Goal: Information Seeking & Learning: Learn about a topic

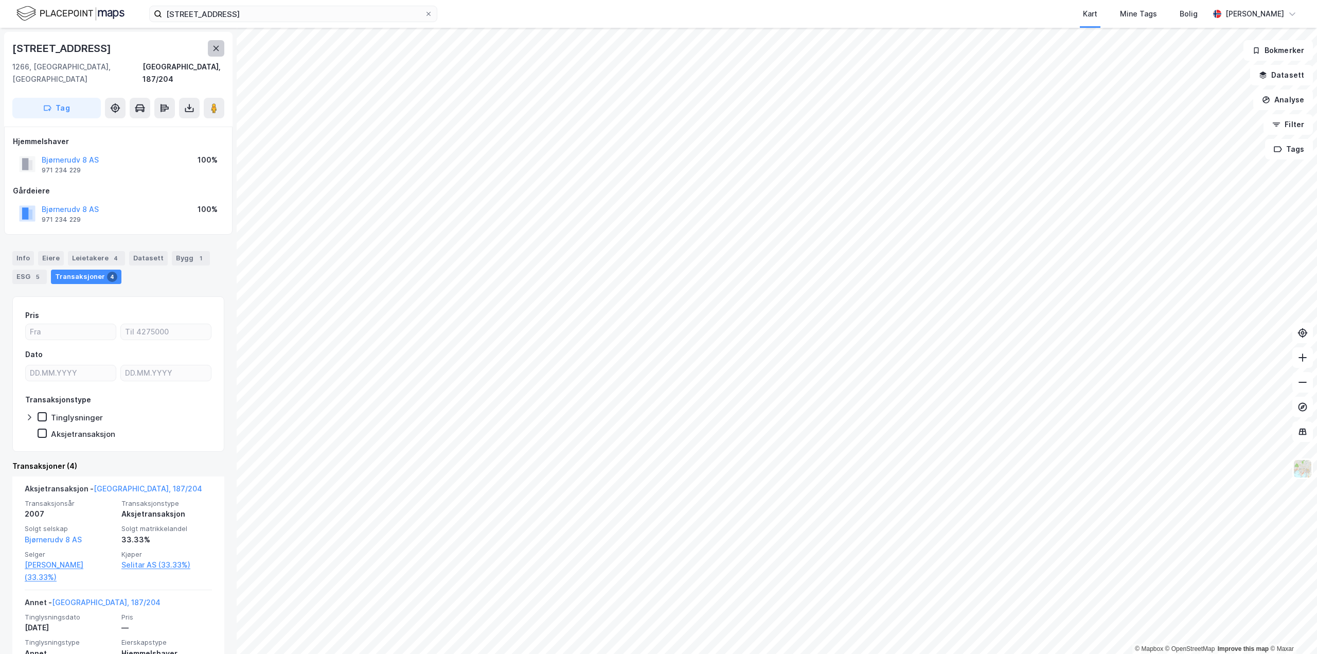
click at [215, 47] on icon at bounding box center [217, 48] width 6 height 5
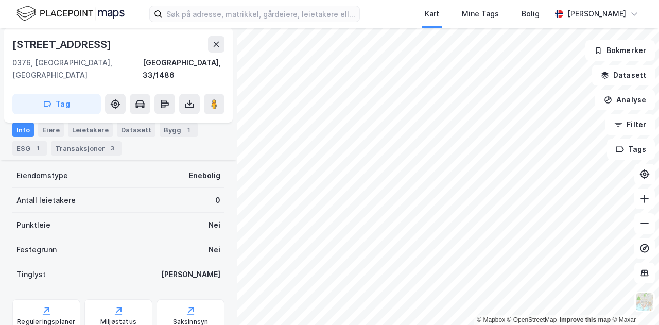
scroll to position [103, 0]
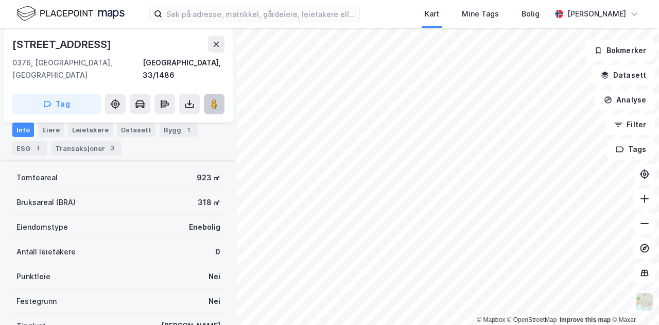
click at [217, 99] on image at bounding box center [214, 104] width 6 height 10
click at [164, 132] on div "Bygg 1" at bounding box center [179, 129] width 38 height 14
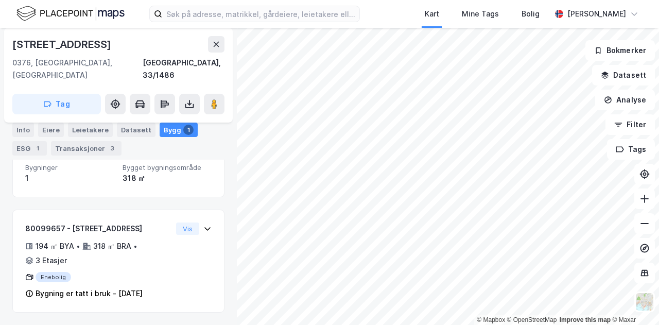
scroll to position [79, 0]
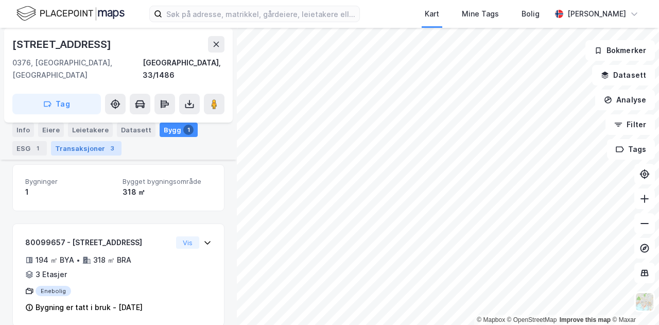
click at [87, 150] on div "Transaksjoner 3" at bounding box center [86, 148] width 70 height 14
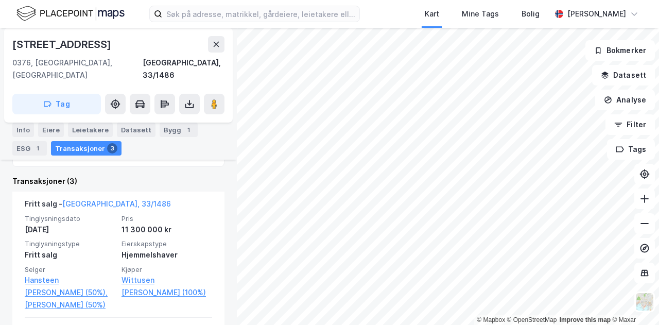
scroll to position [206, 0]
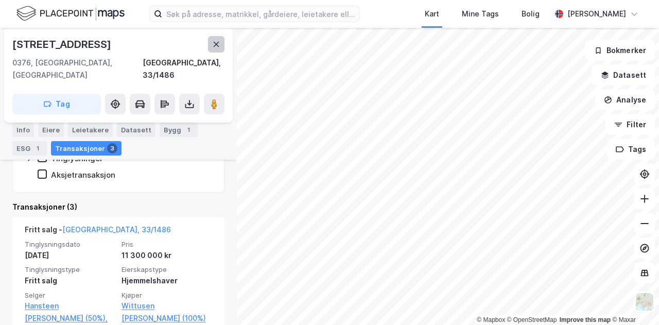
click at [215, 49] on button at bounding box center [216, 44] width 16 height 16
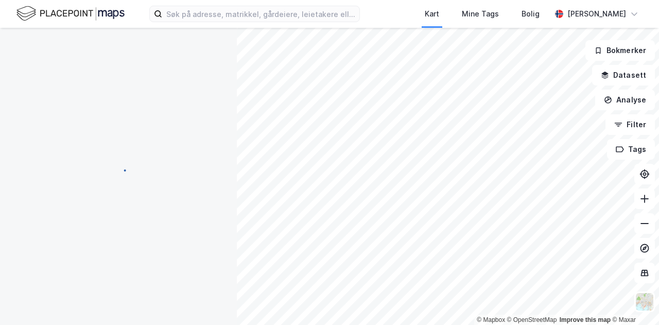
scroll to position [150, 0]
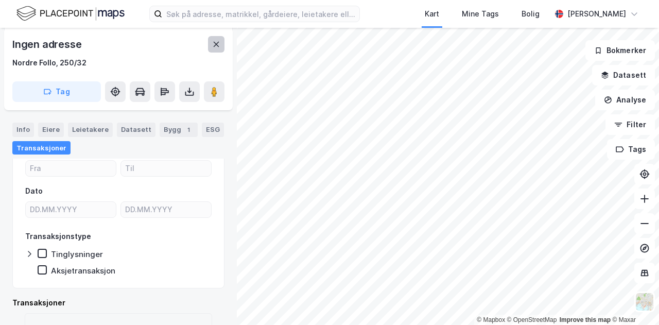
click at [209, 47] on button at bounding box center [216, 44] width 16 height 16
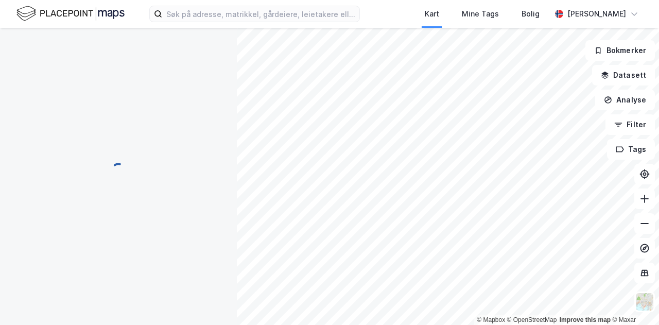
scroll to position [150, 0]
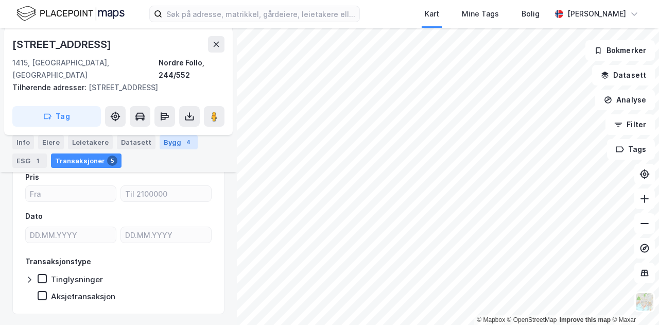
click at [163, 146] on div "Bygg 4" at bounding box center [179, 142] width 38 height 14
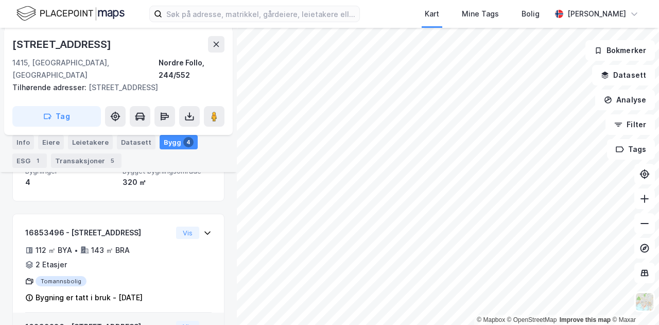
scroll to position [103, 0]
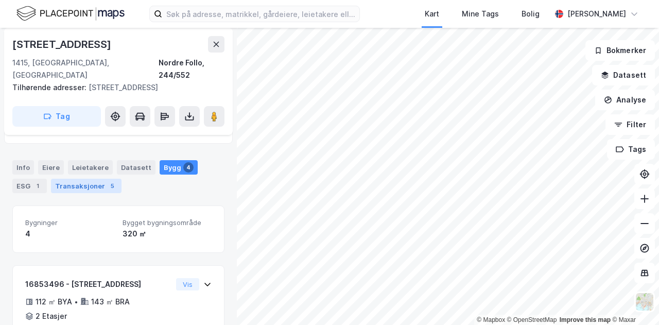
click at [107, 181] on div "5" at bounding box center [112, 186] width 10 height 10
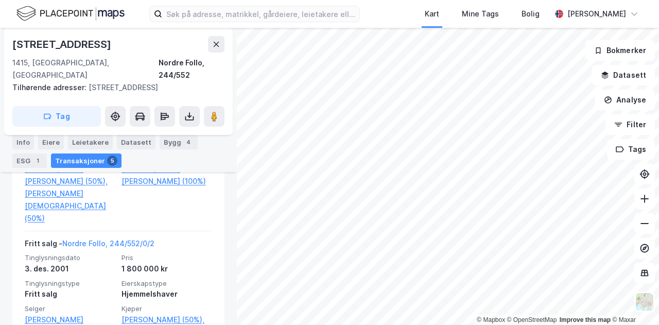
scroll to position [369, 0]
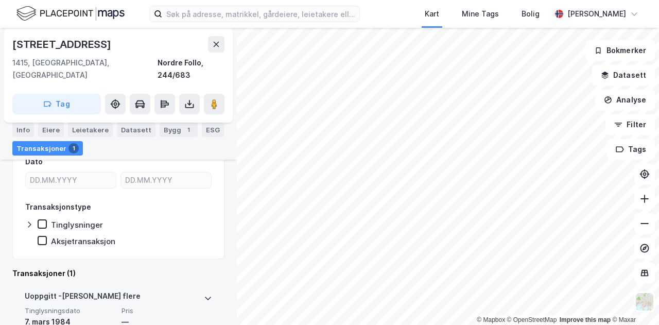
scroll to position [109, 0]
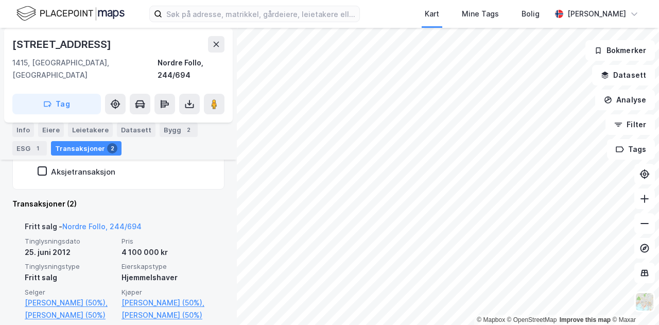
scroll to position [263, 0]
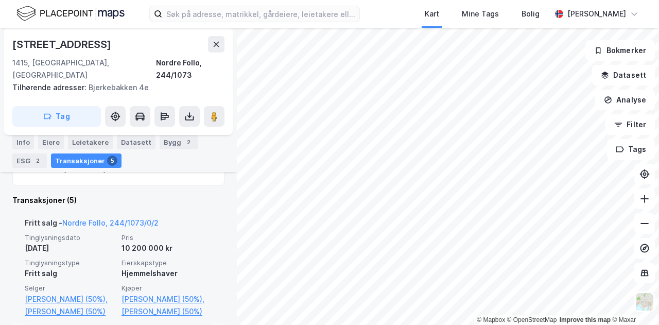
scroll to position [287, 0]
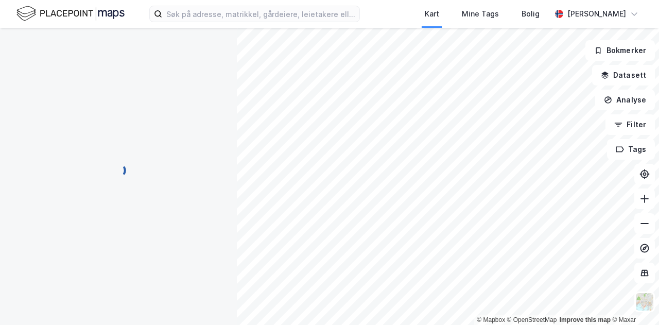
scroll to position [119, 0]
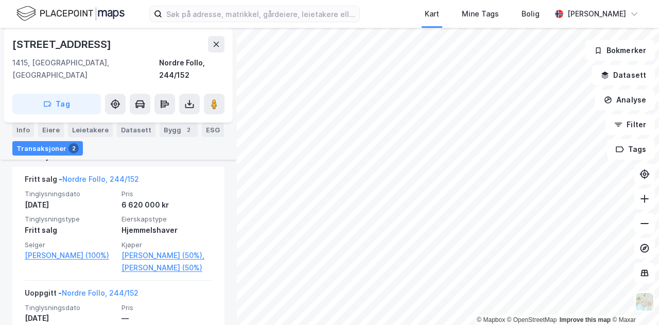
scroll to position [222, 0]
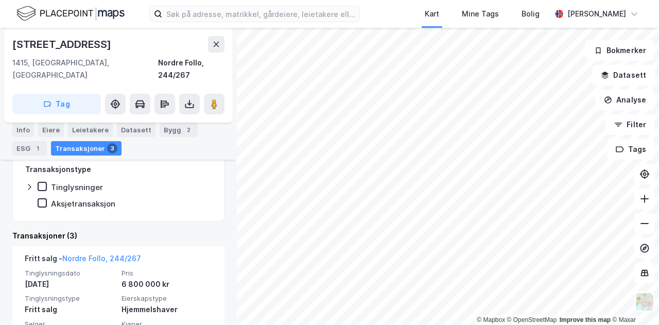
scroll to position [222, 0]
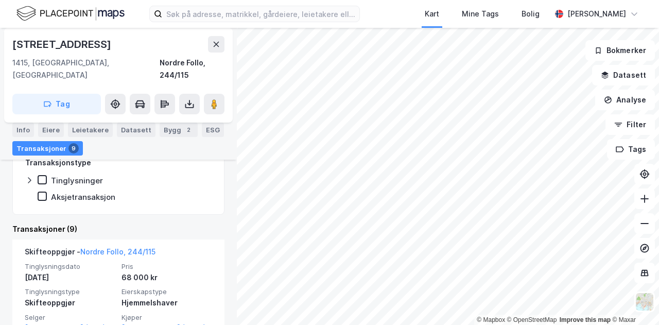
scroll to position [150, 0]
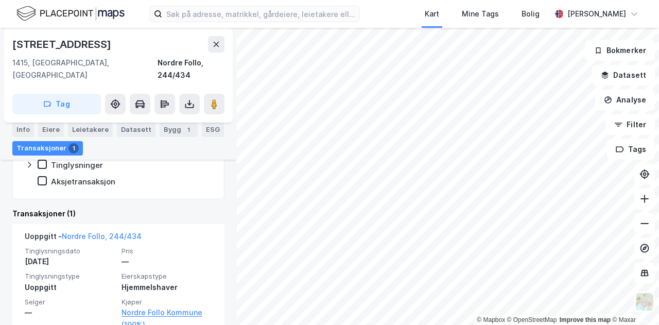
scroll to position [265, 0]
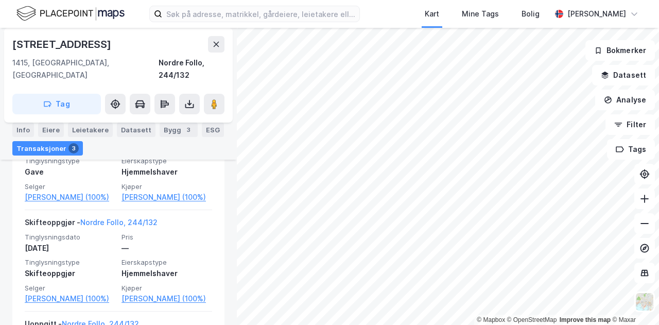
scroll to position [304, 0]
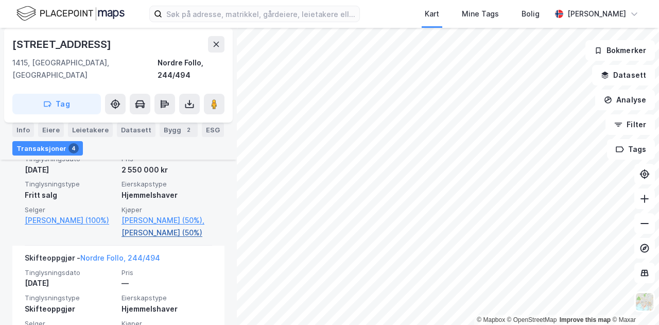
scroll to position [325, 0]
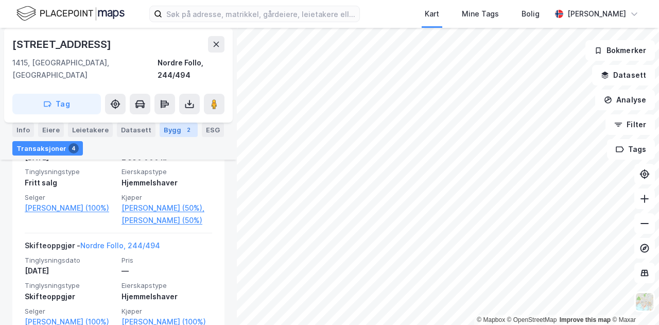
click at [170, 131] on div "Bygg 2" at bounding box center [179, 129] width 38 height 14
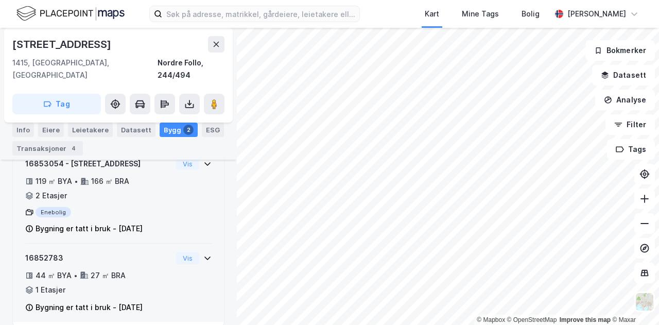
scroll to position [128, 0]
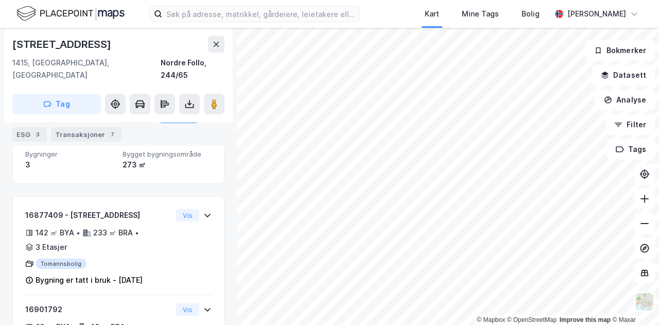
scroll to position [128, 0]
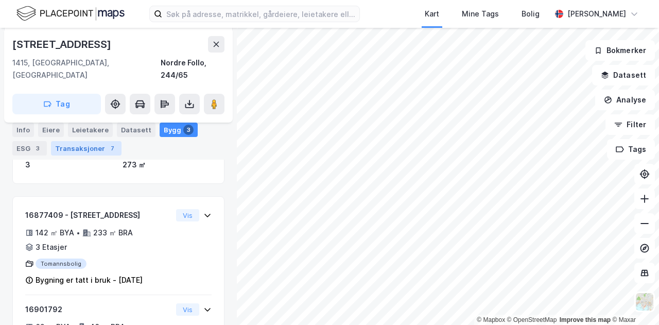
click at [86, 153] on div "Transaksjoner 7" at bounding box center [86, 148] width 70 height 14
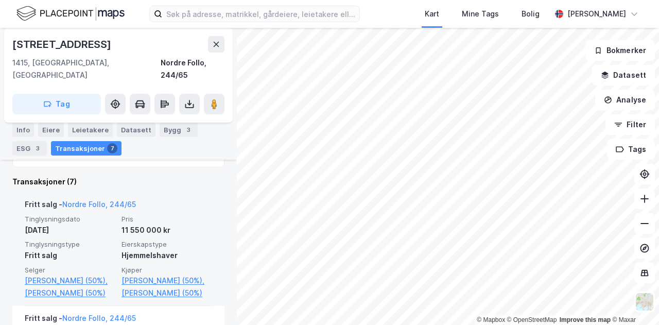
scroll to position [231, 0]
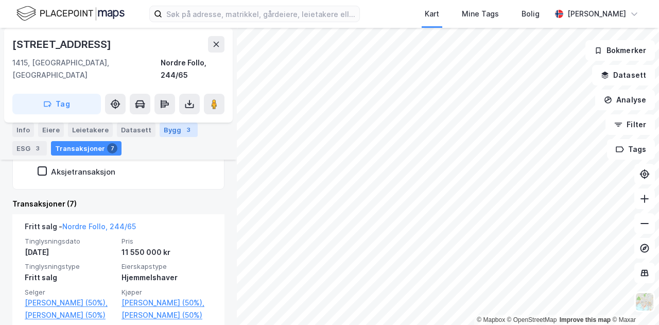
click at [166, 124] on div "Bygg 3" at bounding box center [179, 129] width 38 height 14
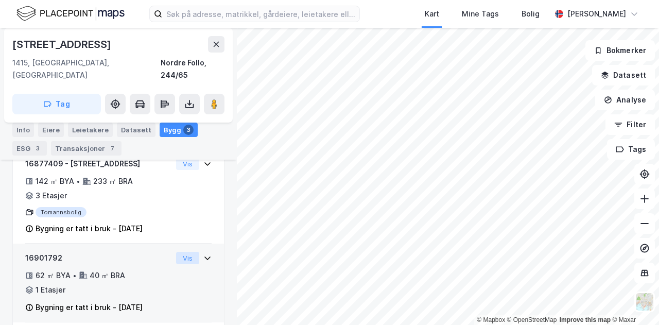
scroll to position [128, 0]
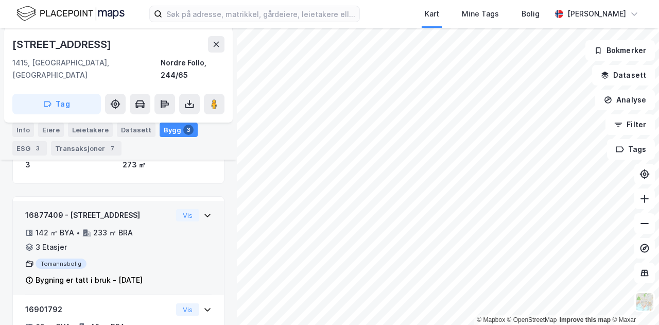
click at [176, 236] on div "16877409 - Slåbråtveien 20A 142 ㎡ BYA • 233 ㎡ BRA • 3 Etasjer Tomannsbolig Bygn…" at bounding box center [118, 252] width 186 height 86
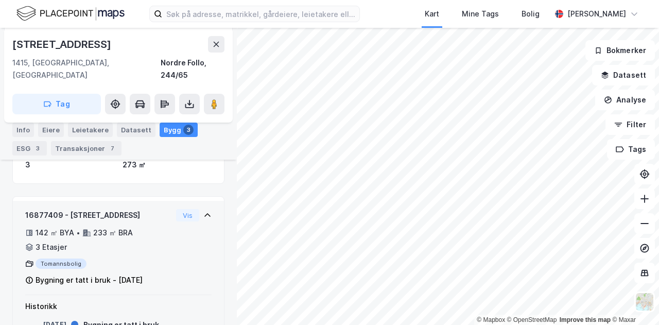
click at [176, 235] on div "16877409 - Slåbråtveien 20A 142 ㎡ BYA • 233 ㎡ BRA • 3 Etasjer Tomannsbolig Bygn…" at bounding box center [118, 252] width 186 height 86
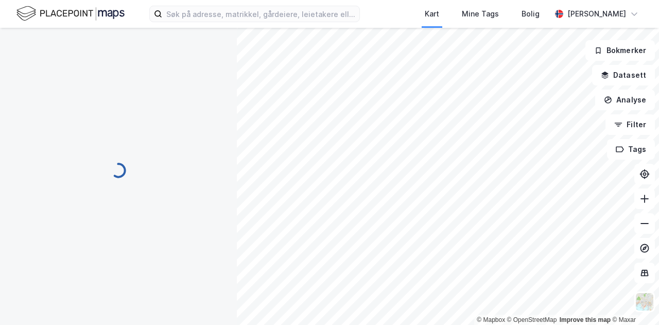
scroll to position [0, 0]
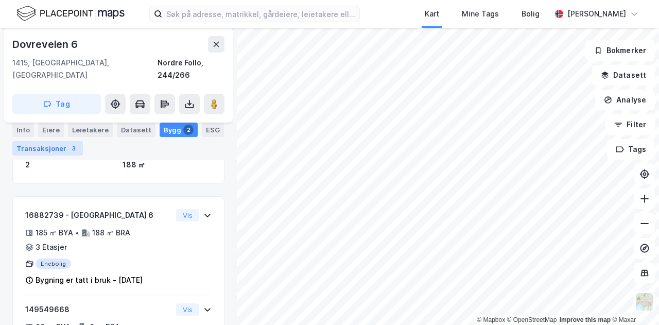
click at [54, 148] on div "Transaksjoner 3" at bounding box center [47, 148] width 70 height 14
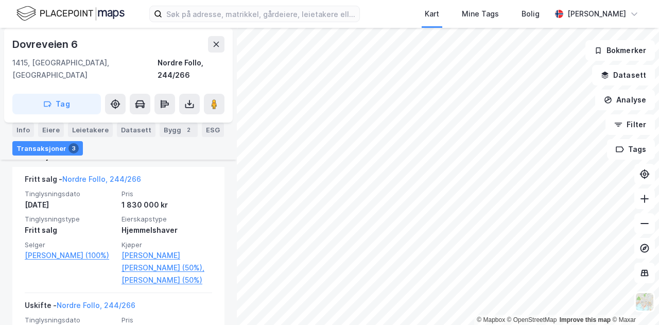
scroll to position [282, 0]
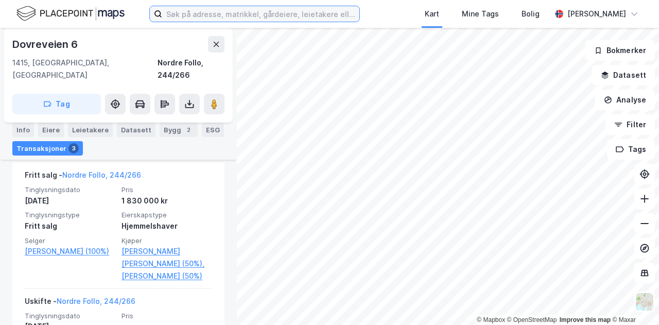
click at [217, 13] on input at bounding box center [260, 13] width 197 height 15
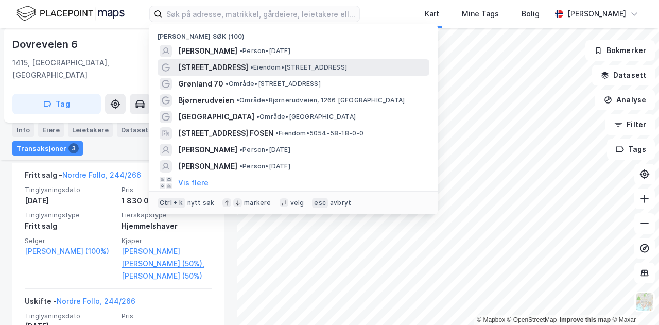
click at [228, 74] on div "Bjørnerudveien 8 • Eiendom • Bjørnerudveien 8, 1266 Oslo" at bounding box center [293, 67] width 272 height 16
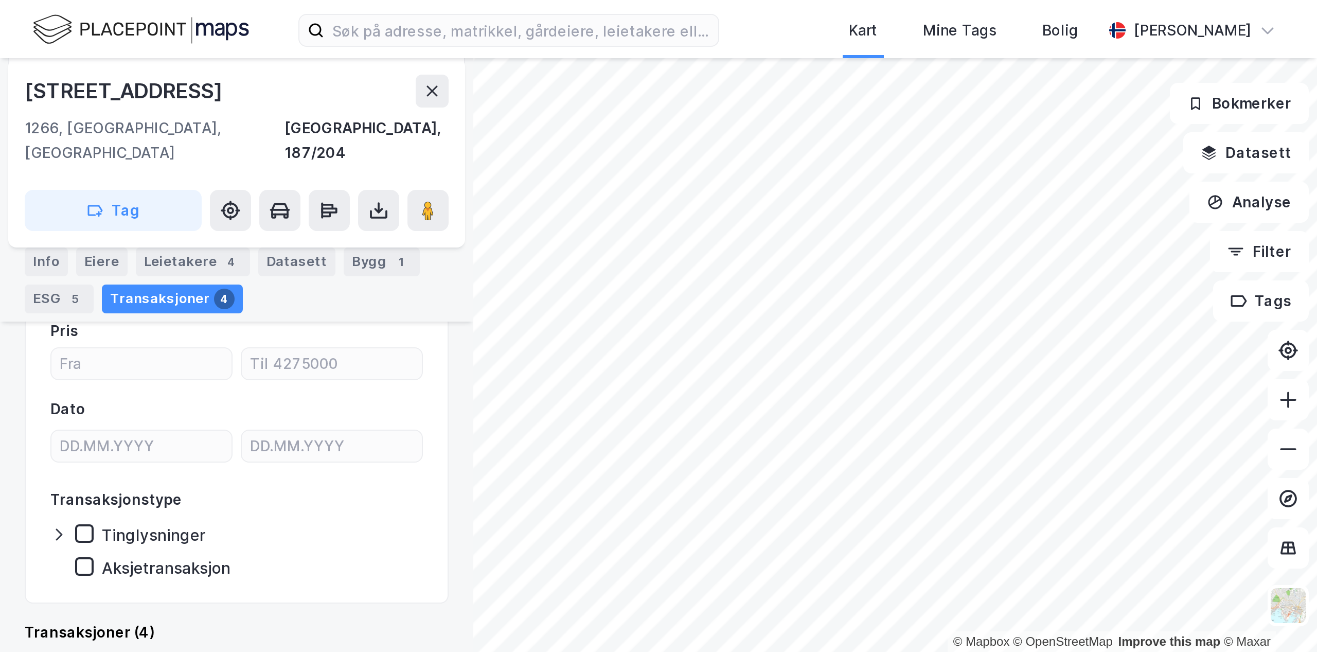
scroll to position [151, 0]
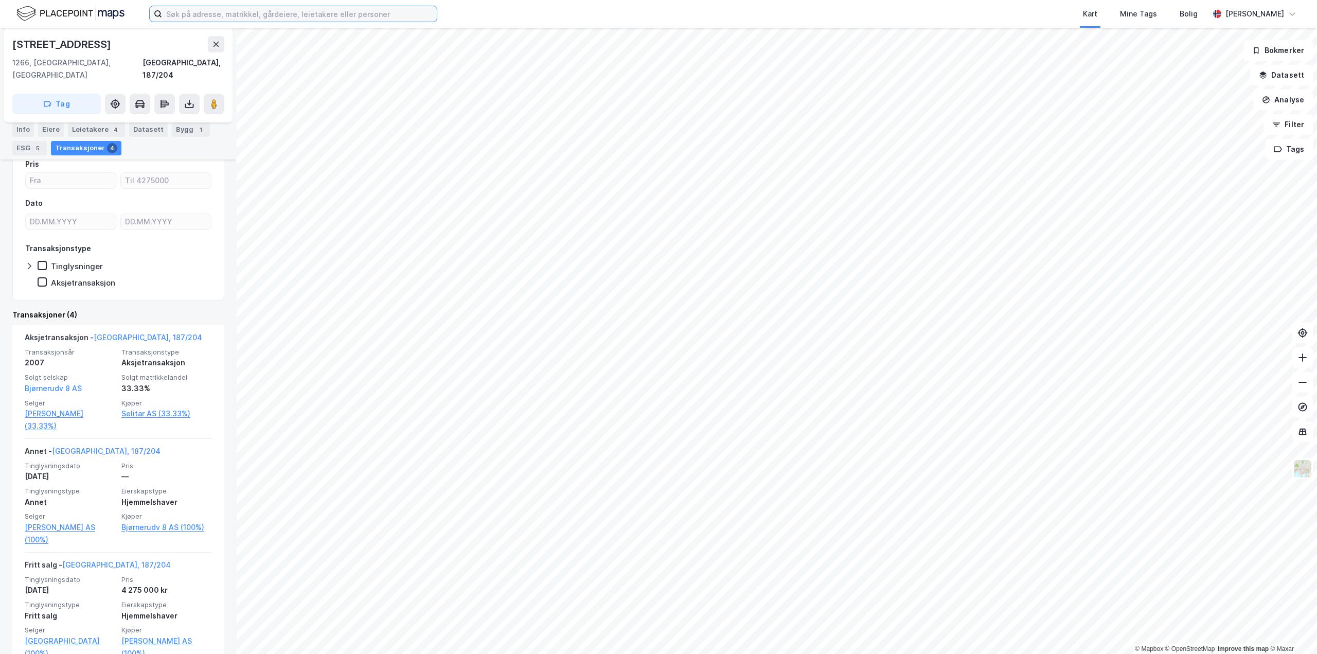
click at [281, 15] on input at bounding box center [299, 13] width 275 height 15
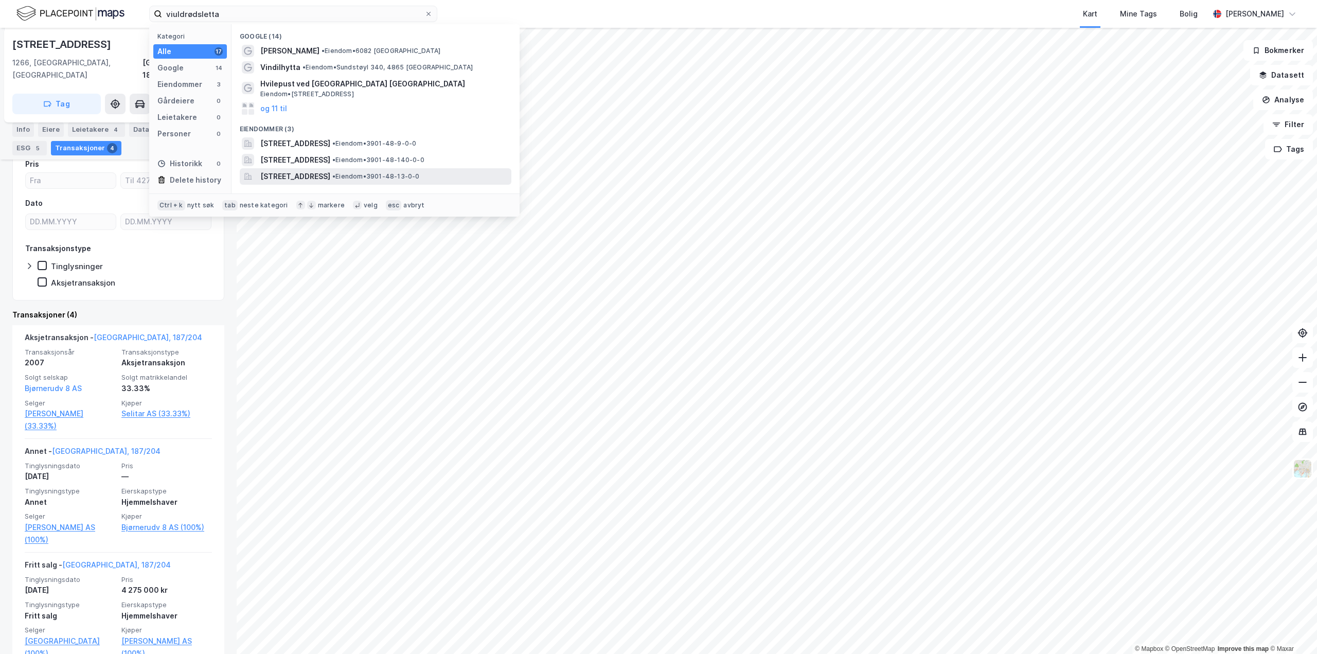
click at [275, 177] on span "Viulsrødsletta 9, 3185, SKOPPUM, HORTEN" at bounding box center [295, 176] width 70 height 12
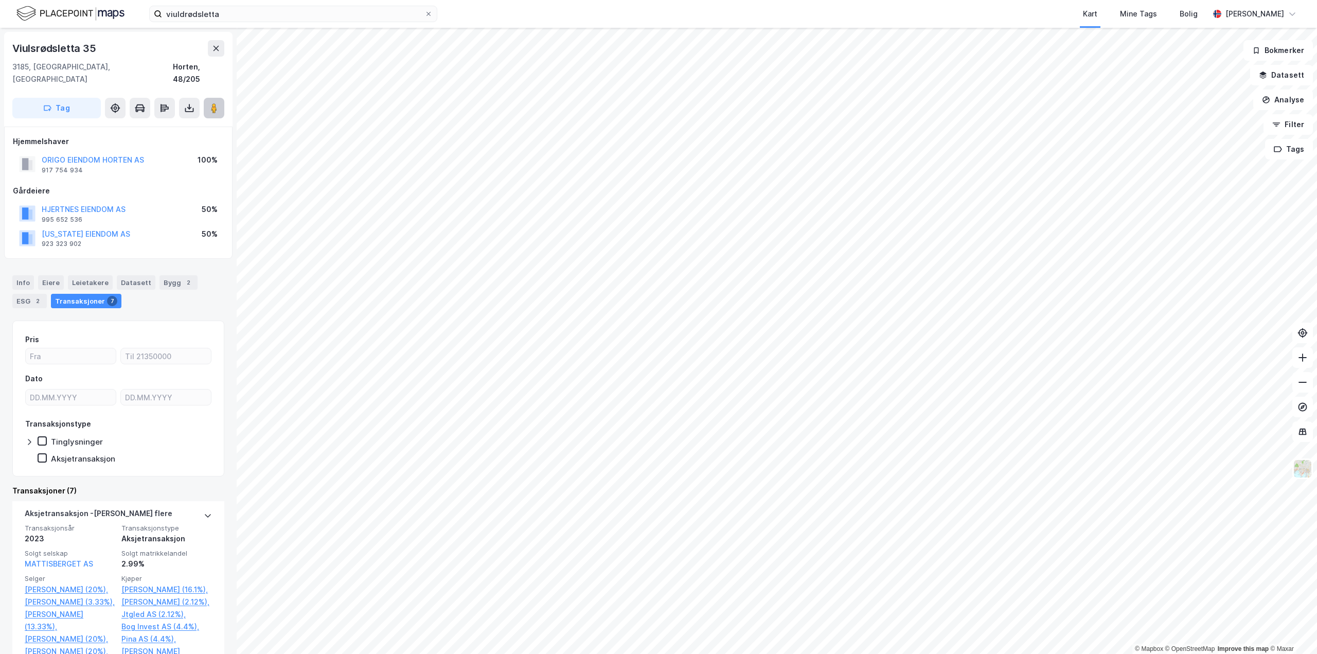
click at [216, 103] on image at bounding box center [214, 108] width 6 height 10
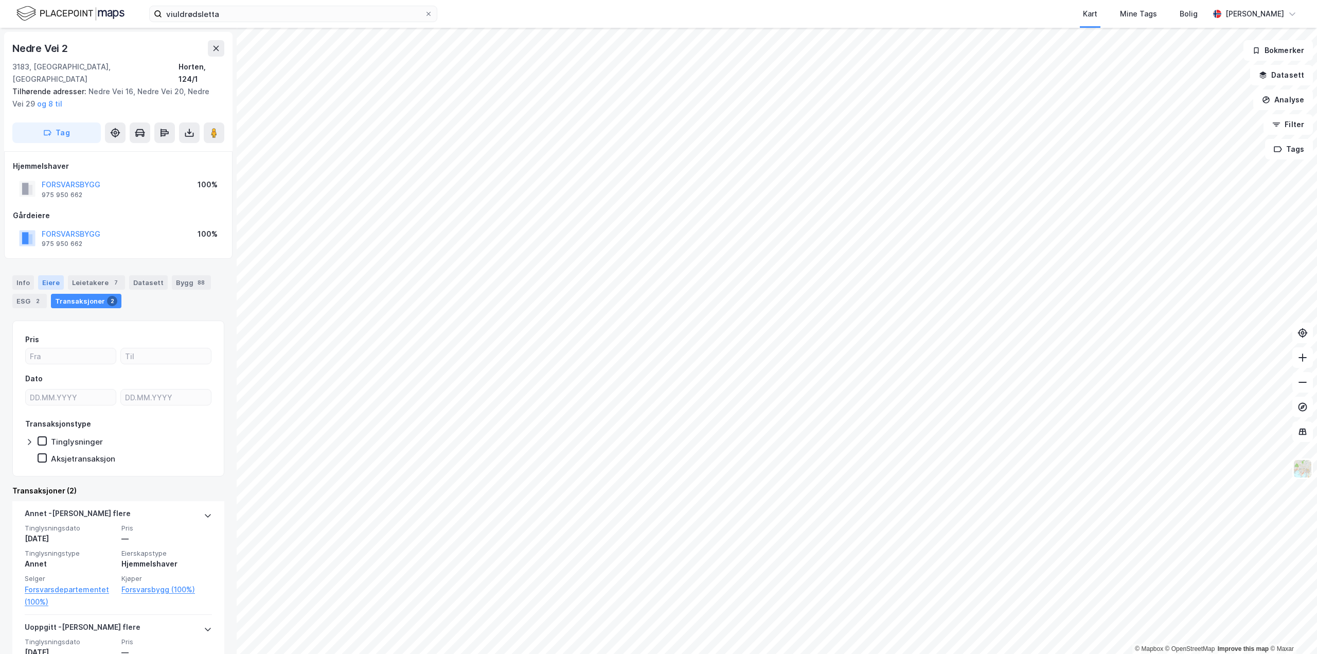
click at [43, 275] on div "Eiere" at bounding box center [51, 282] width 26 height 14
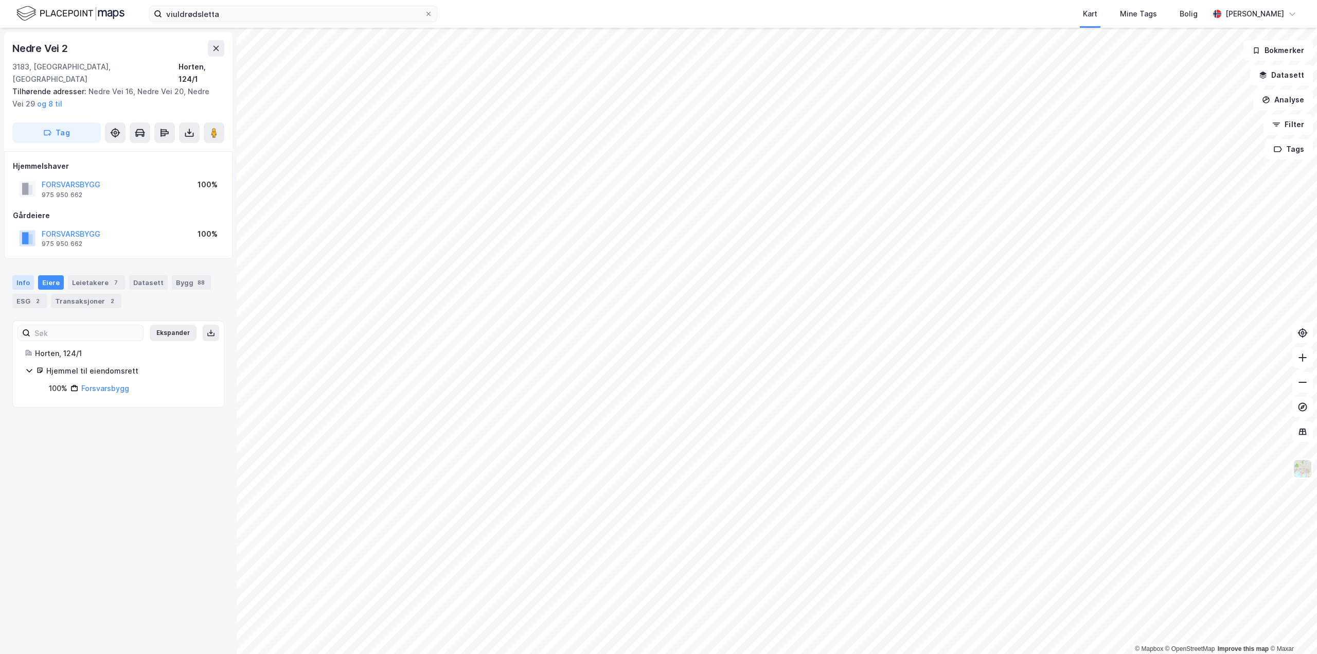
click at [26, 275] on div "Info" at bounding box center [23, 282] width 22 height 14
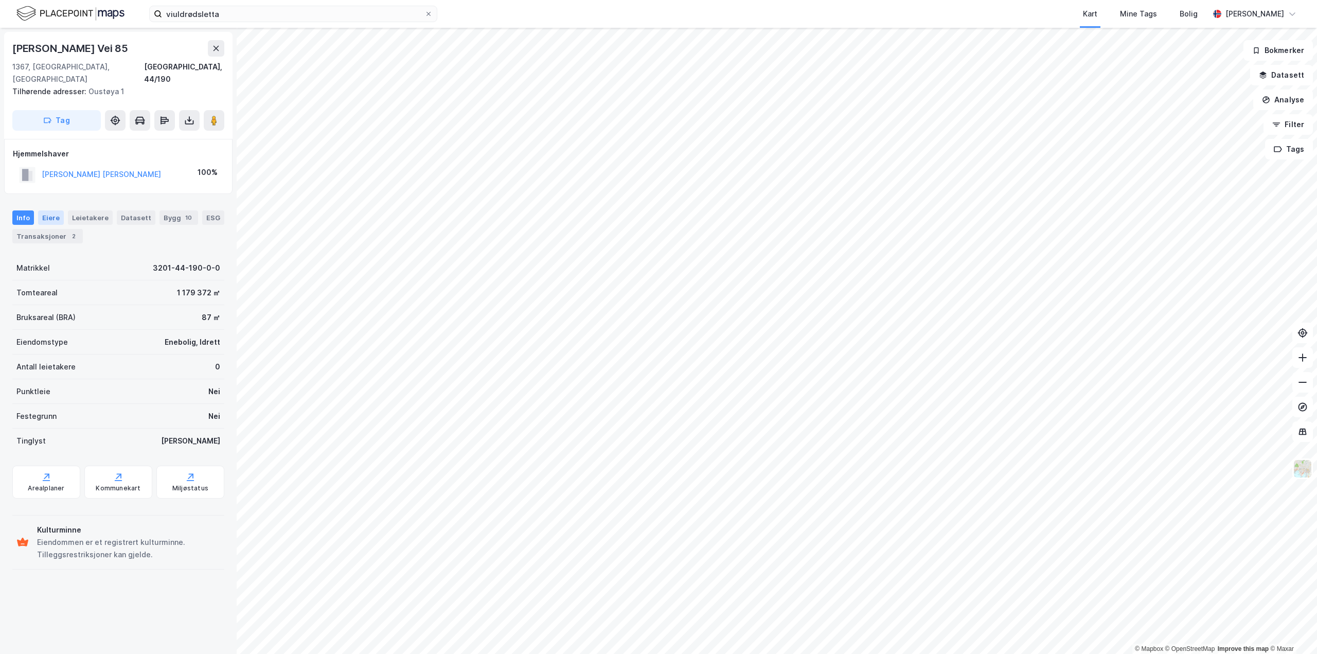
click at [43, 210] on div "Eiere" at bounding box center [51, 217] width 26 height 14
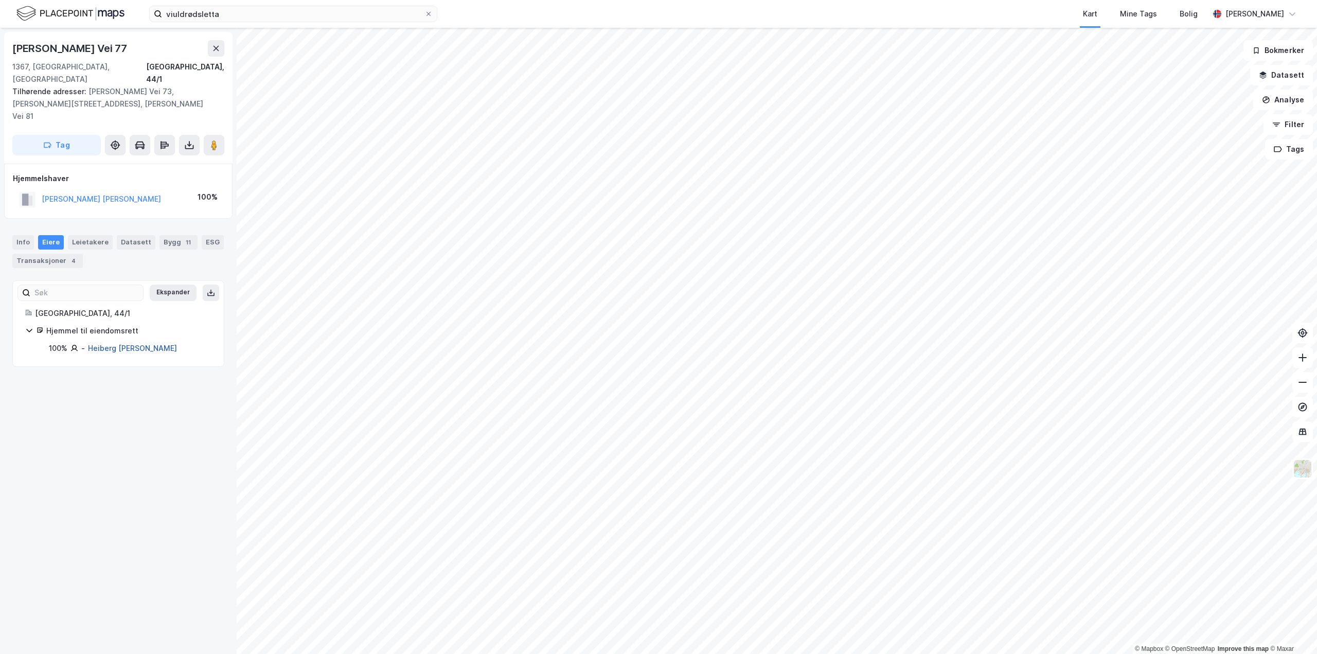
click at [140, 344] on link "Heiberg Hans H Oust" at bounding box center [132, 348] width 89 height 9
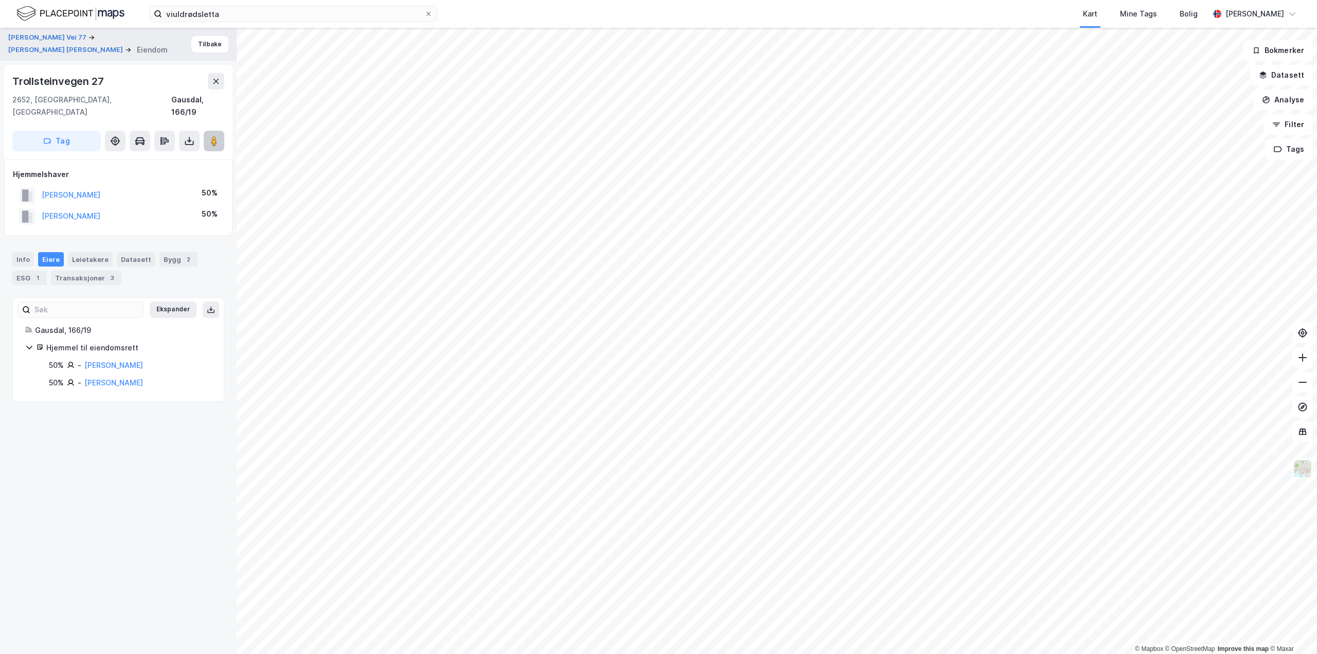
click at [211, 136] on image at bounding box center [214, 141] width 6 height 10
click at [58, 49] on button "HEIBERG HANS H OUST" at bounding box center [66, 50] width 117 height 10
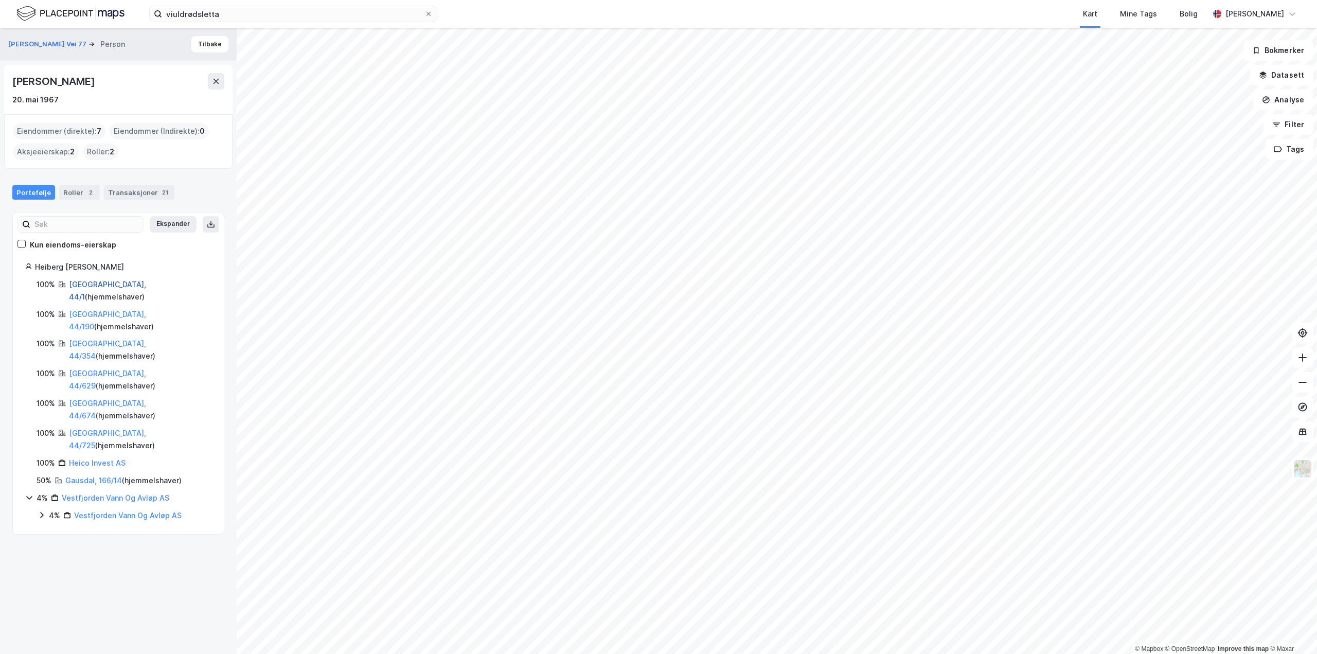
click at [105, 286] on link "Bærum, 44/1" at bounding box center [107, 290] width 77 height 21
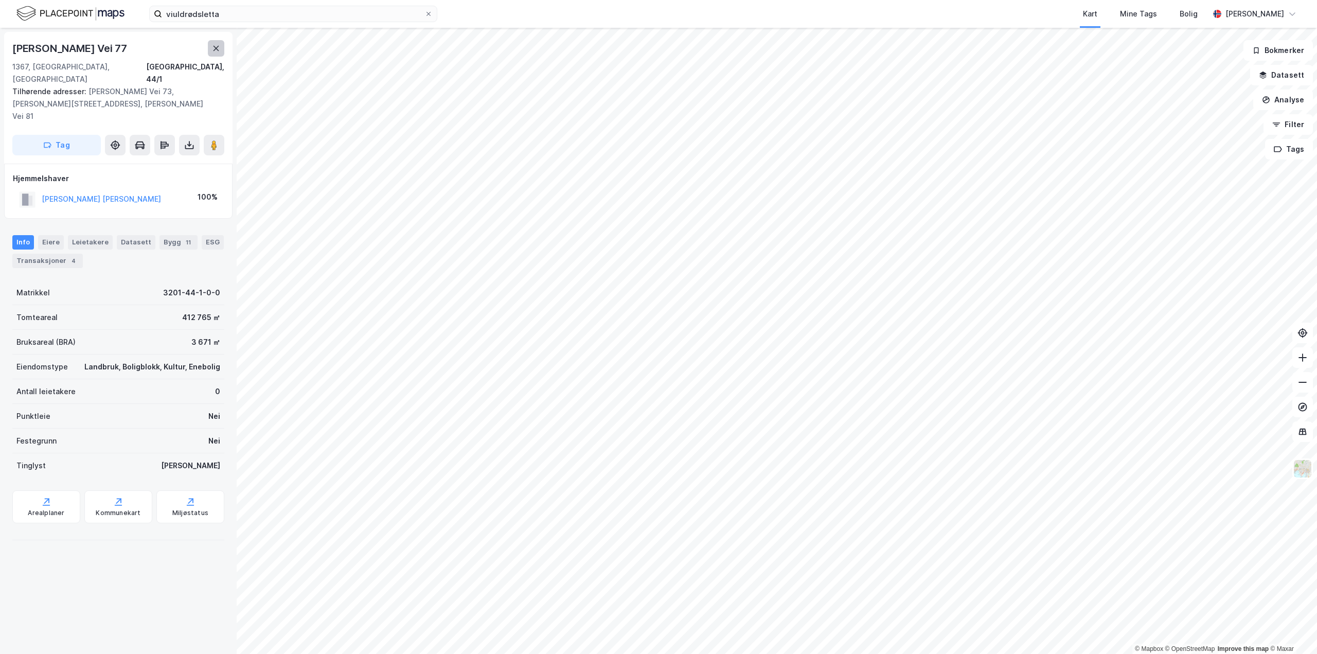
click at [217, 46] on icon at bounding box center [216, 48] width 8 height 8
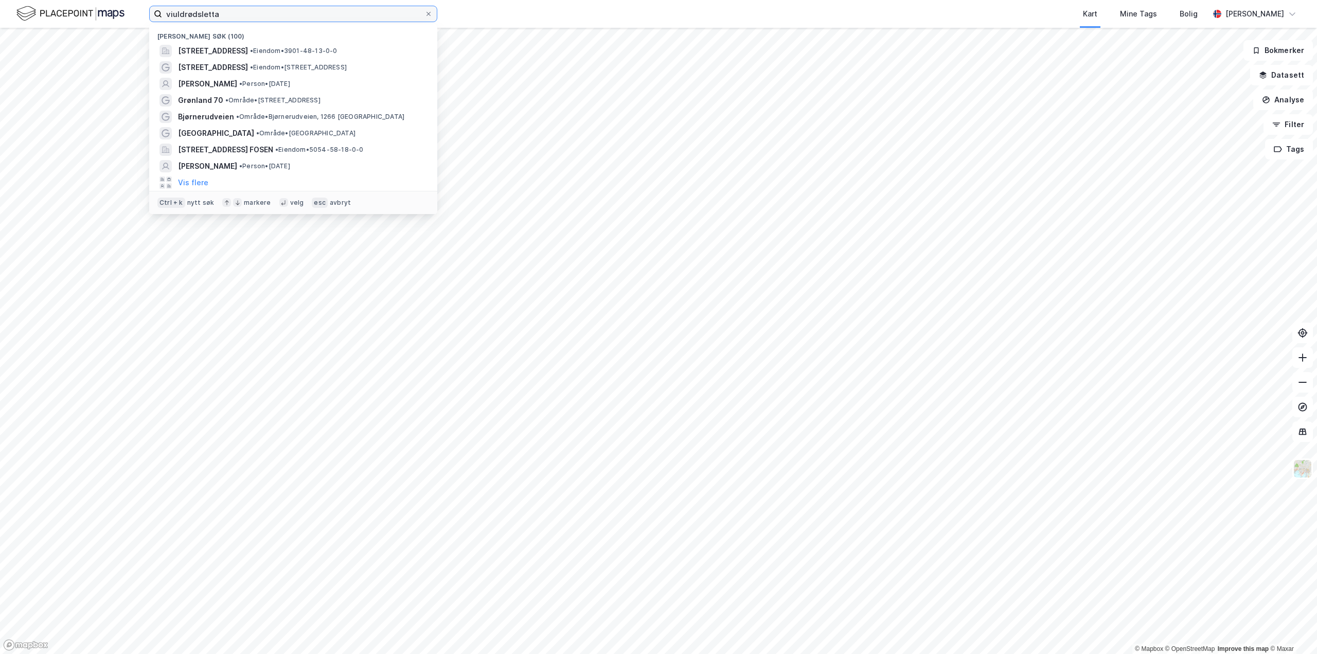
click at [243, 17] on input "viuldrødsletta" at bounding box center [293, 13] width 262 height 15
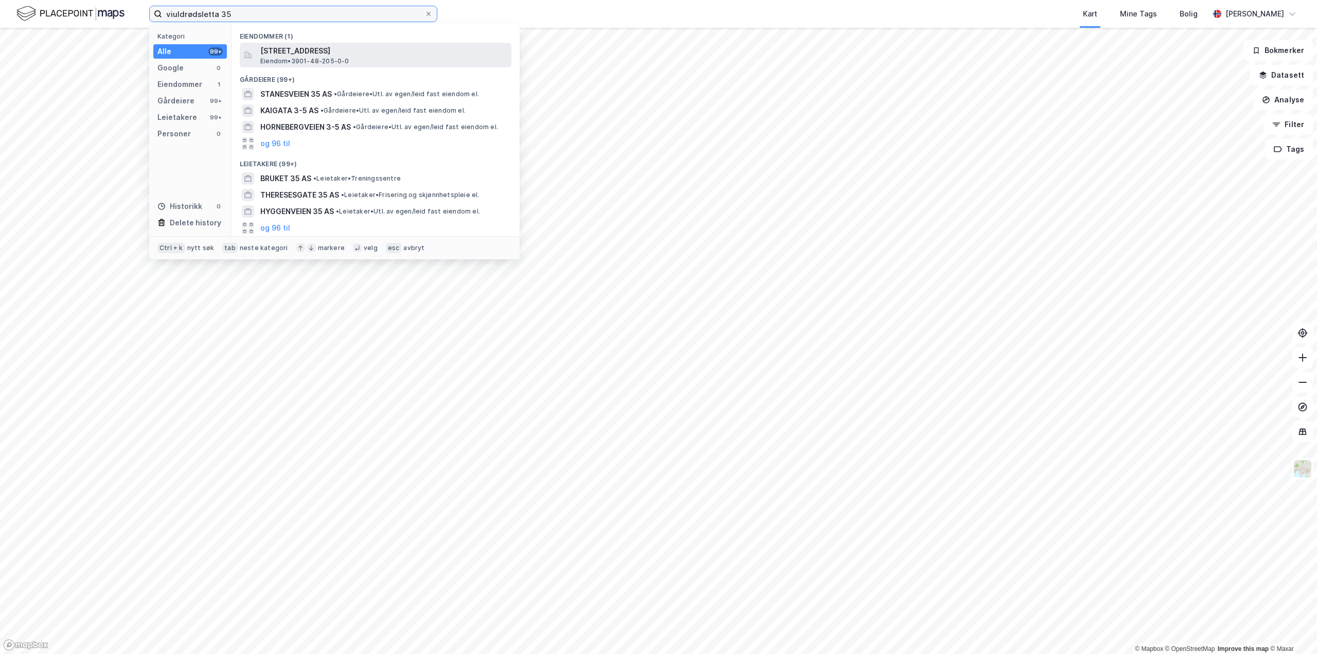
type input "viuldrødsletta 35"
click at [316, 51] on span "Viulsrødsletta 35, 3185, SKOPPUM, HORTEN" at bounding box center [383, 51] width 247 height 12
